Goal: Use online tool/utility: Utilize a website feature to perform a specific function

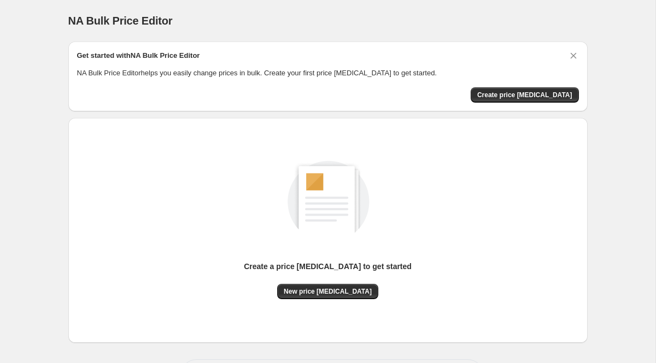
click at [335, 303] on div "Create a price [MEDICAL_DATA] to get started New price [MEDICAL_DATA]" at bounding box center [328, 231] width 502 height 208
click at [332, 293] on span "New price [MEDICAL_DATA]" at bounding box center [328, 291] width 88 height 9
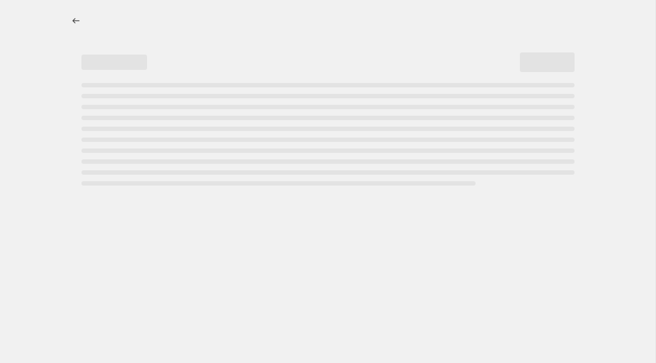
select select "percentage"
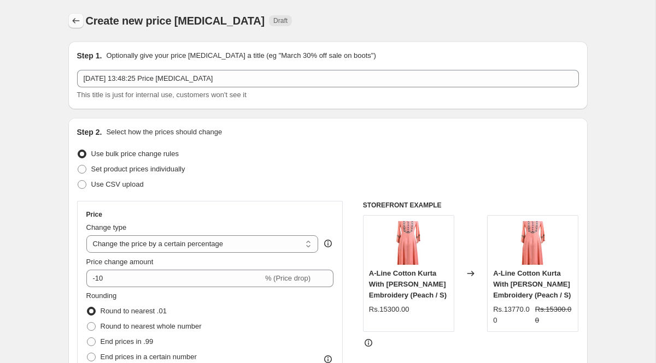
click at [73, 16] on icon "Price change jobs" at bounding box center [76, 20] width 11 height 11
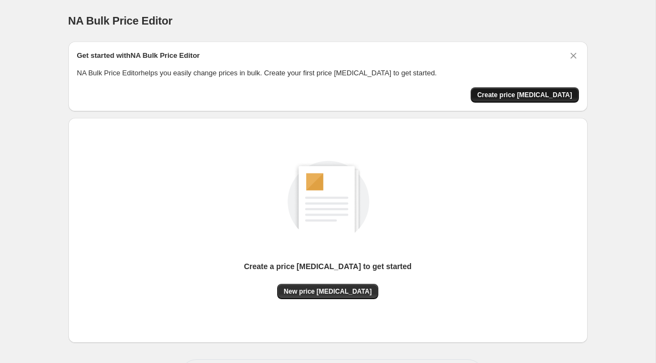
click at [526, 95] on span "Create price [MEDICAL_DATA]" at bounding box center [524, 95] width 95 height 9
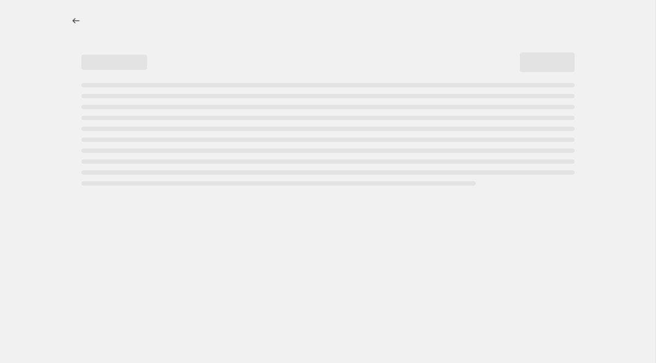
select select "percentage"
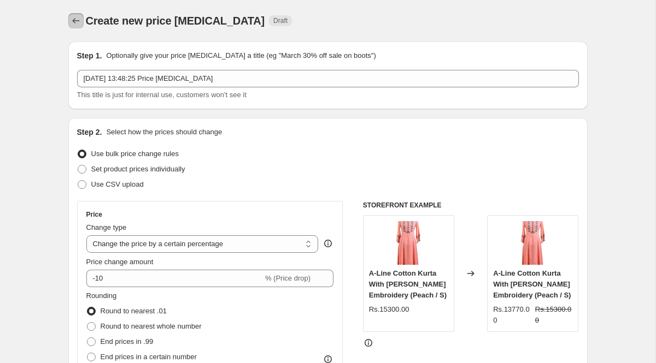
click at [74, 18] on icon "Price change jobs" at bounding box center [76, 20] width 11 height 11
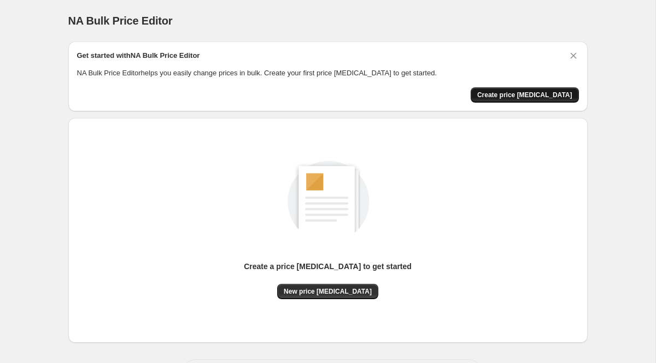
click at [526, 93] on span "Create price [MEDICAL_DATA]" at bounding box center [524, 95] width 95 height 9
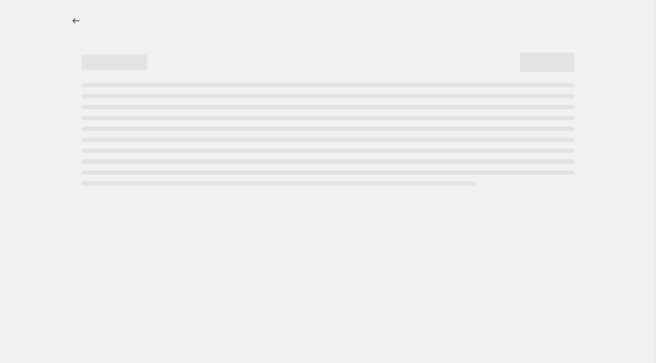
select select "percentage"
